Goal: Browse casually

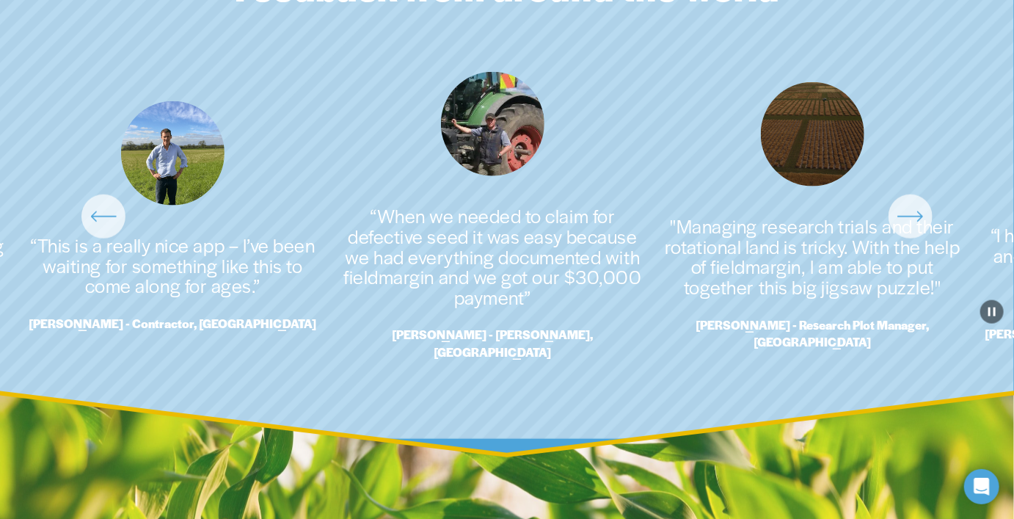
scroll to position [3310, 0]
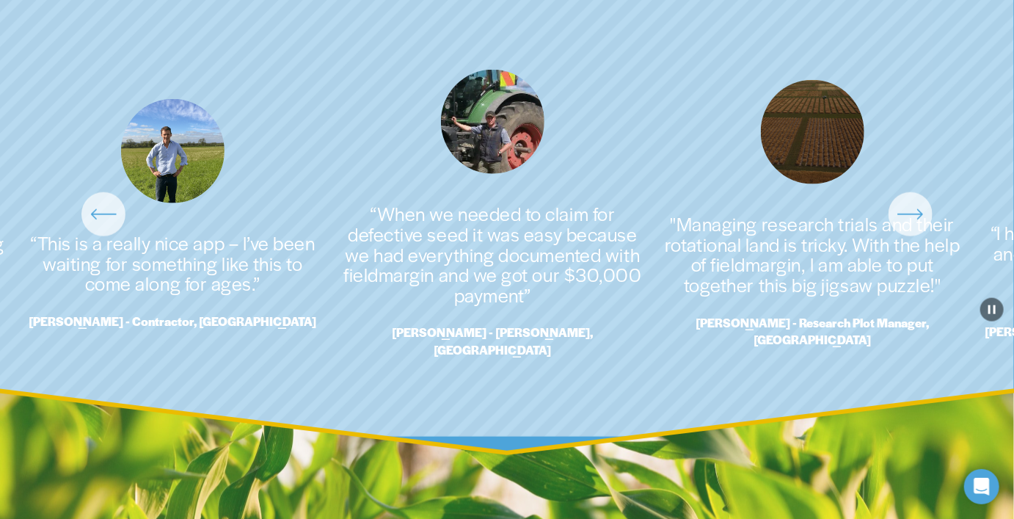
click at [911, 202] on icon "\a \a \a Next\a \a" at bounding box center [910, 214] width 26 height 26
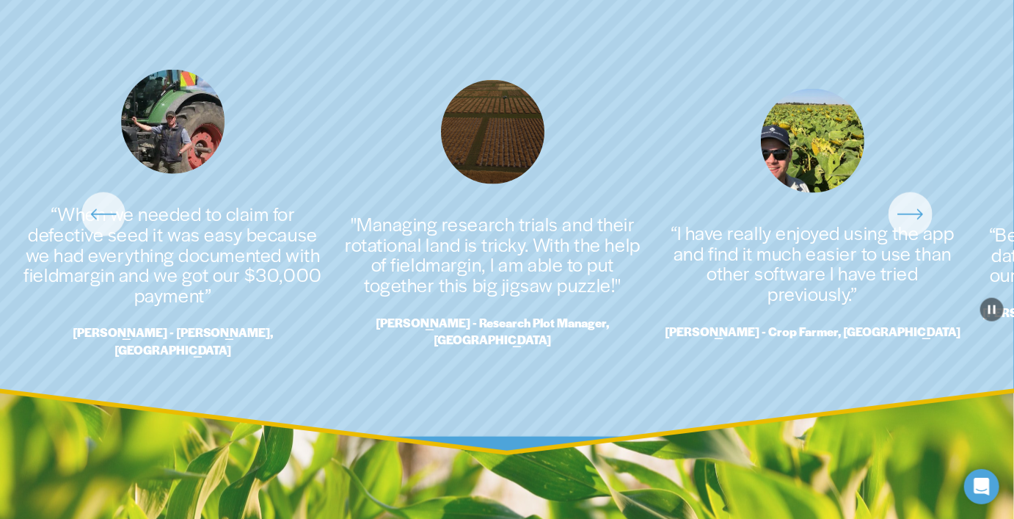
scroll to position [3311, 0]
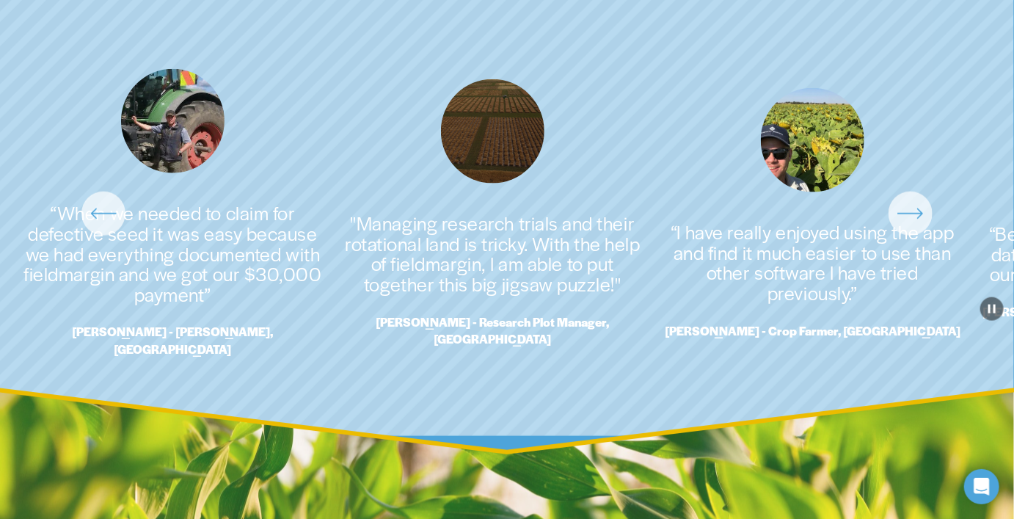
click at [913, 201] on icon "\a \a \a Next\a \a" at bounding box center [910, 213] width 26 height 26
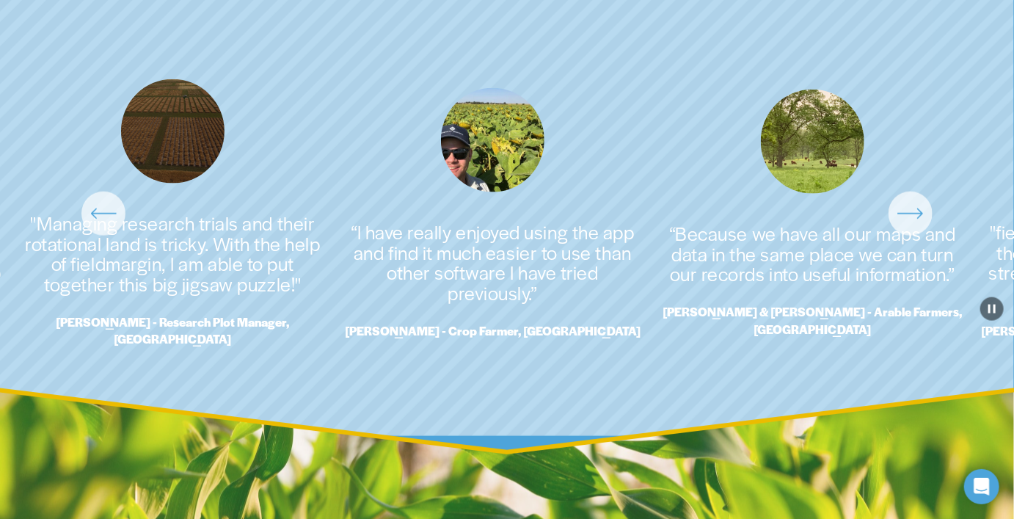
scroll to position [3313, 0]
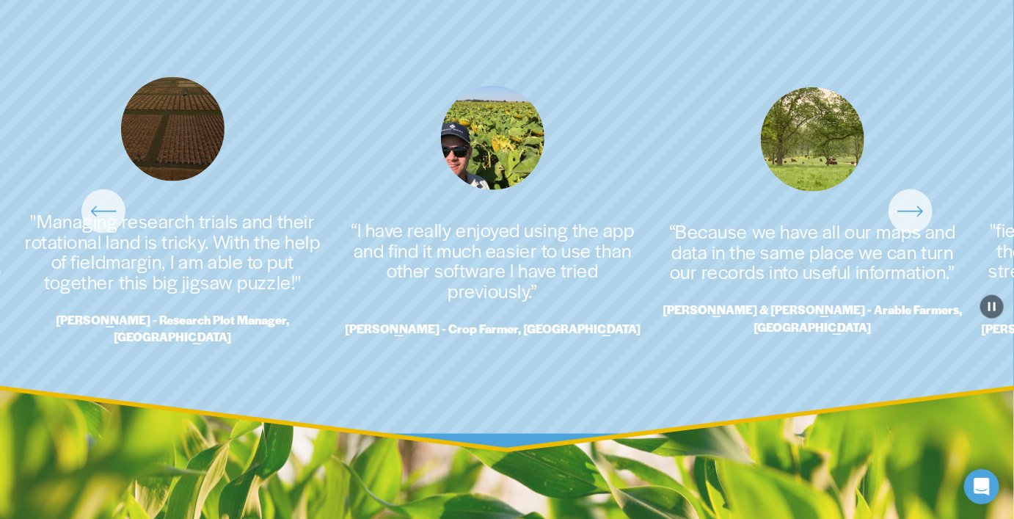
click at [913, 201] on icon "\a \a \a Next\a \a" at bounding box center [910, 211] width 26 height 26
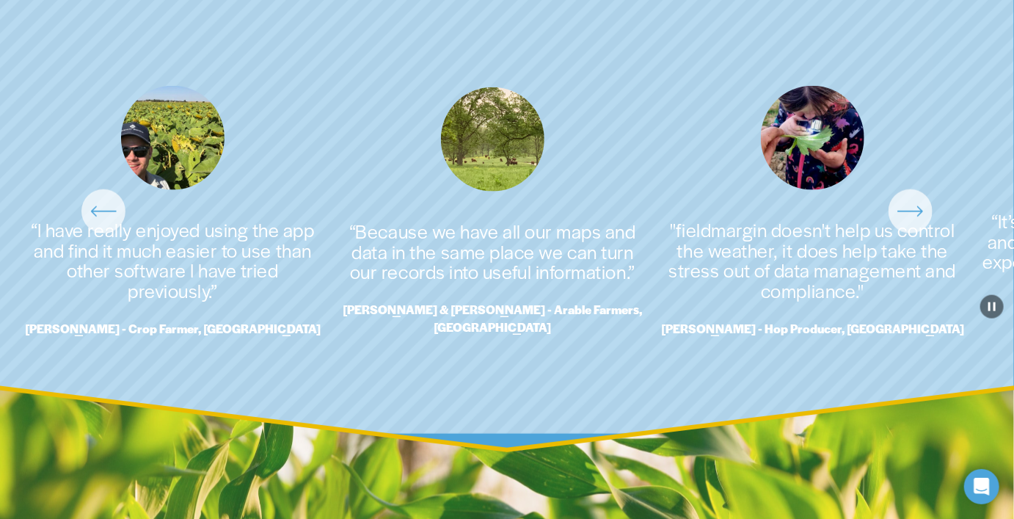
click at [913, 201] on icon "\a \a \a Next\a \a" at bounding box center [910, 211] width 26 height 26
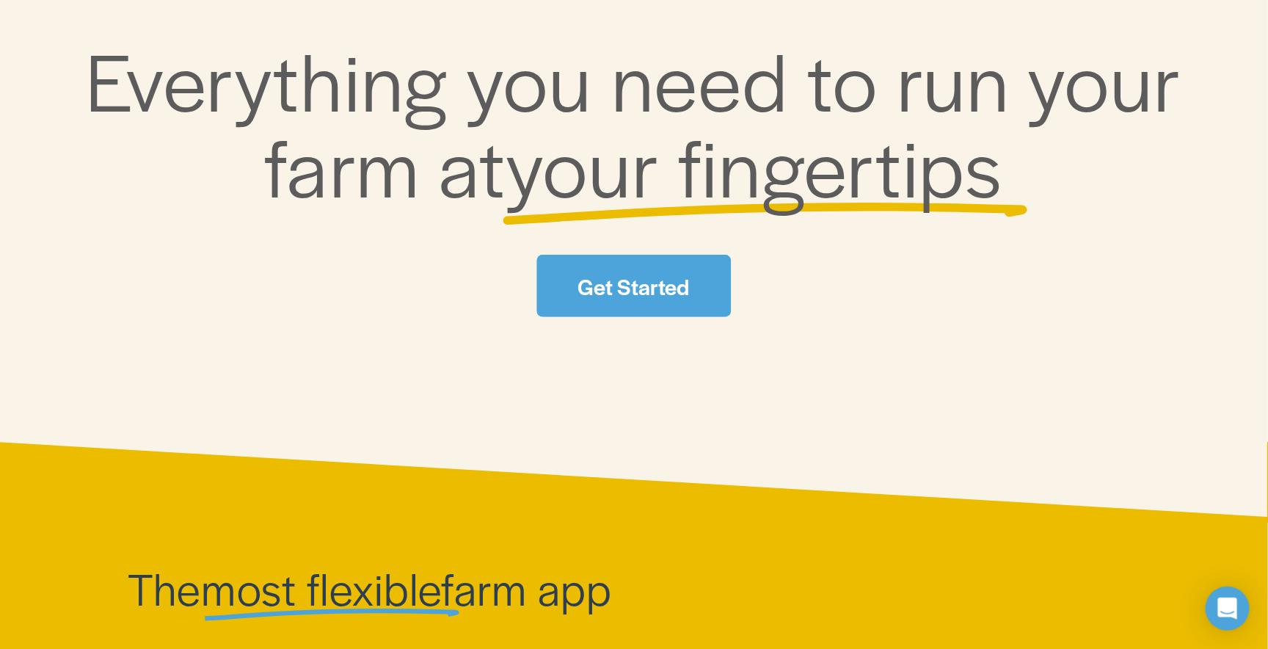
scroll to position [0, 0]
